Goal: Task Accomplishment & Management: Complete application form

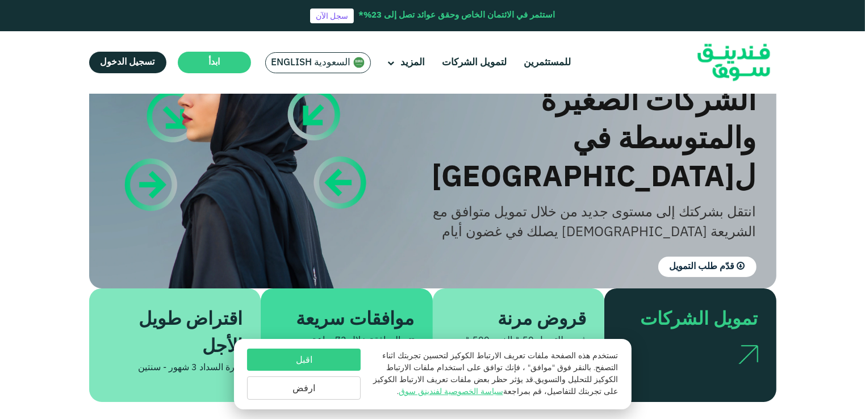
scroll to position [176, 0]
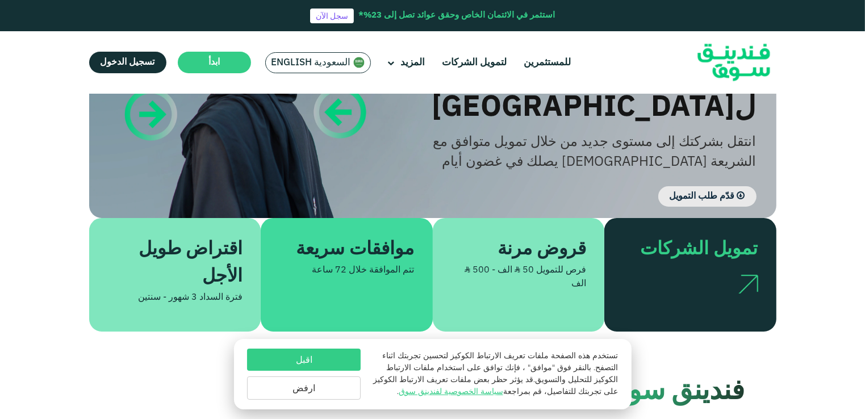
click at [706, 192] on span "قدّم طلب التمويل" at bounding box center [702, 196] width 65 height 9
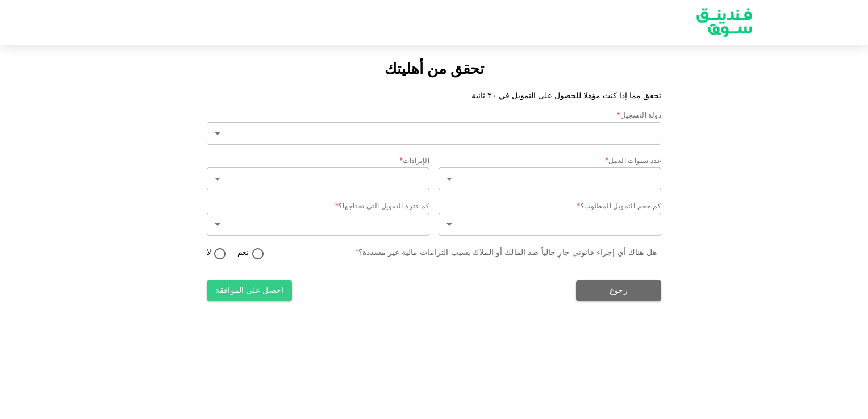
type input "2"
